Goal: Task Accomplishment & Management: Use online tool/utility

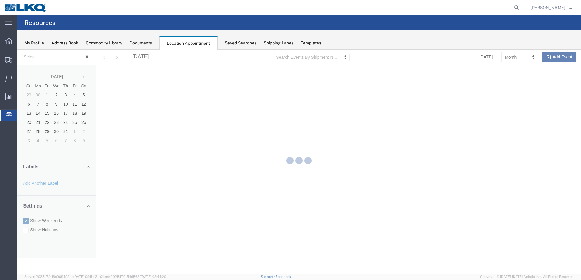
select select "28018"
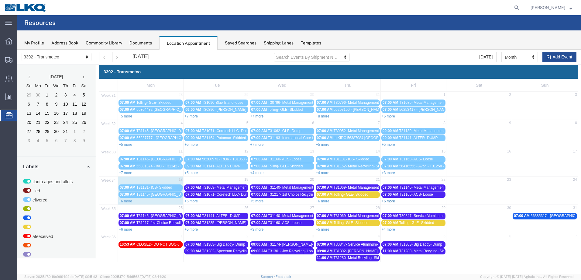
click at [390, 202] on link "+6 more" at bounding box center [388, 201] width 13 height 4
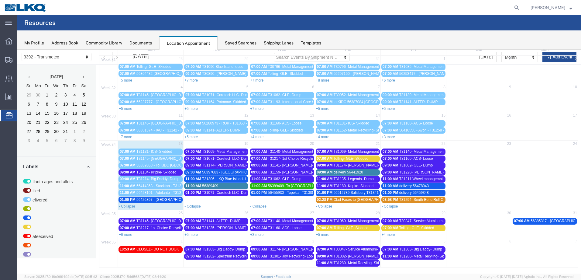
scroll to position [36, 0]
click at [390, 234] on link "+4 more" at bounding box center [388, 234] width 13 height 4
